Goal: Check status

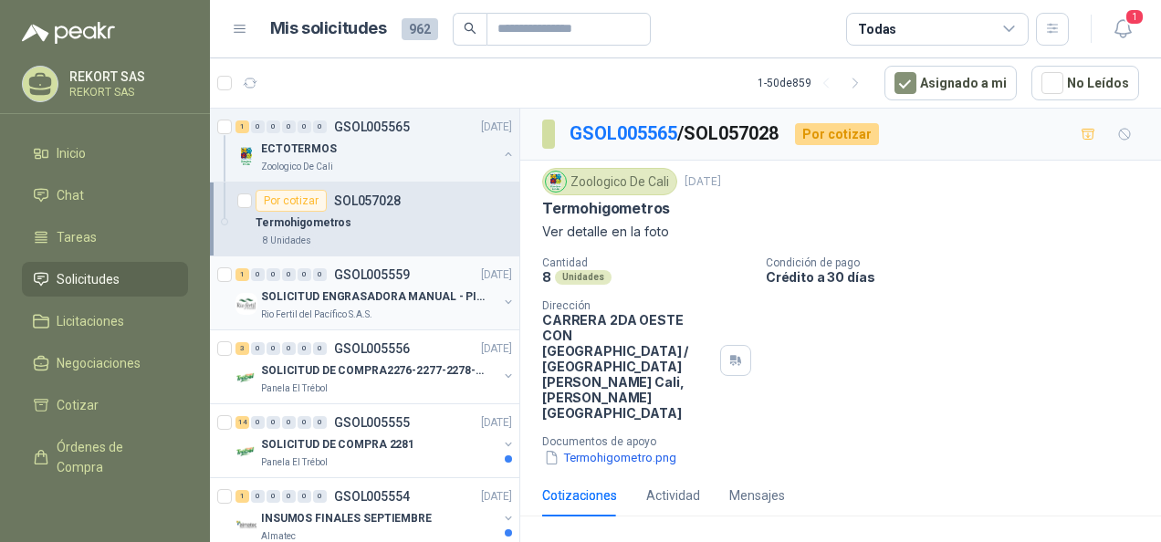
click at [348, 299] on p "SOLICITUD ENGRASADORA MANUAL - PICHINDE" at bounding box center [374, 296] width 227 height 17
